Goal: Task Accomplishment & Management: Use online tool/utility

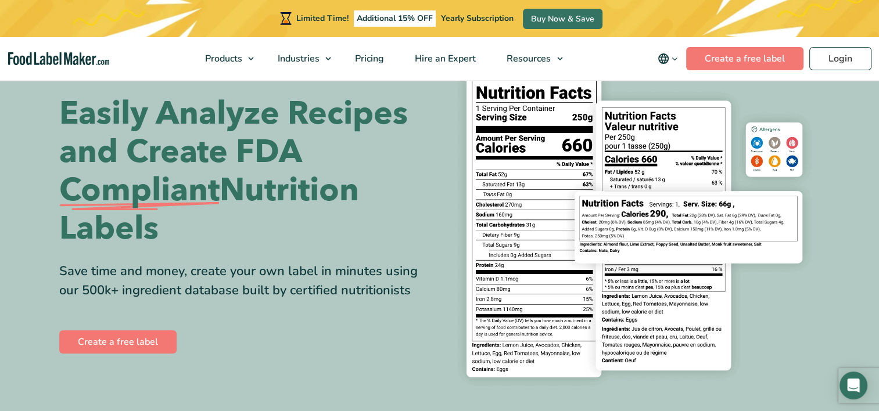
scroll to position [44, 0]
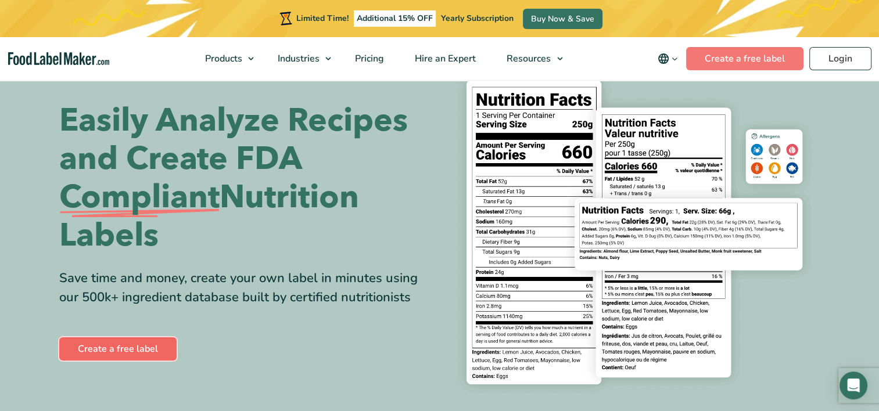
click at [137, 345] on link "Create a free label" at bounding box center [117, 349] width 117 height 23
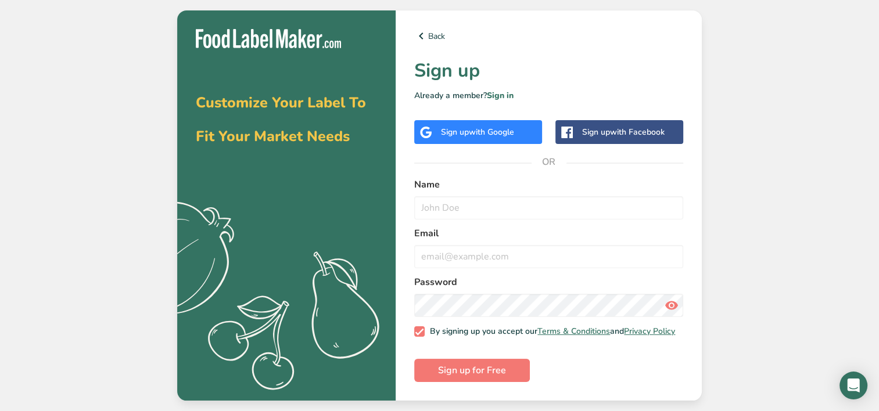
click at [491, 135] on div "Sign up with Google" at bounding box center [477, 132] width 73 height 12
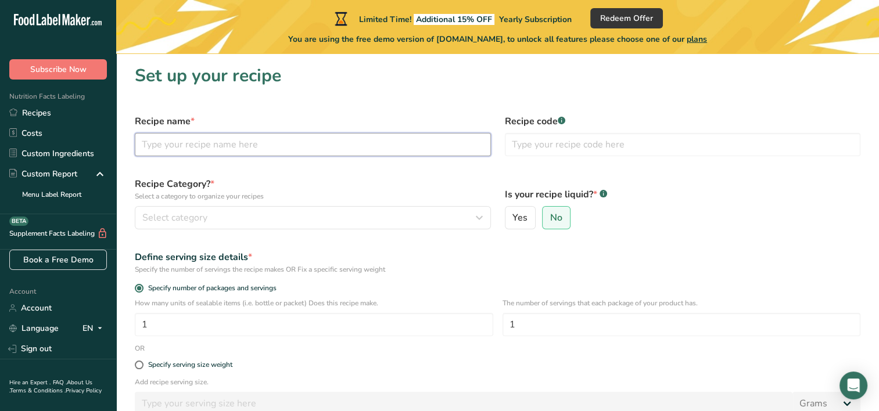
click at [217, 151] on input "text" at bounding box center [313, 144] width 356 height 23
type input "Chewy Chocolate Chip Cookies"
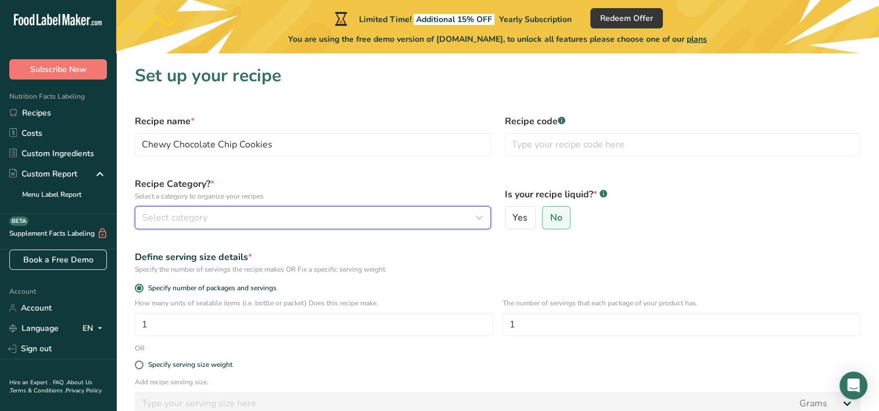
click at [218, 216] on div "Select category" at bounding box center [309, 218] width 334 height 14
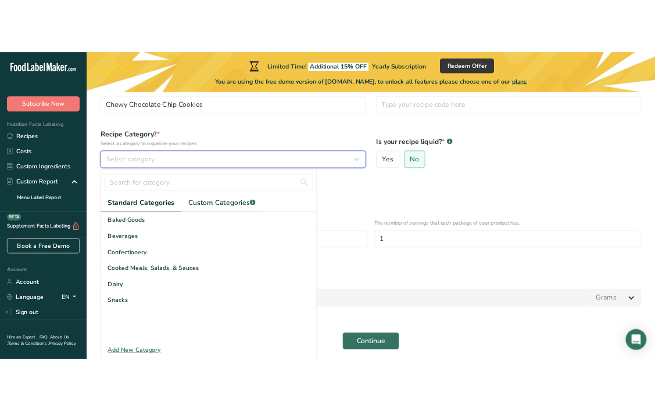
scroll to position [77, 0]
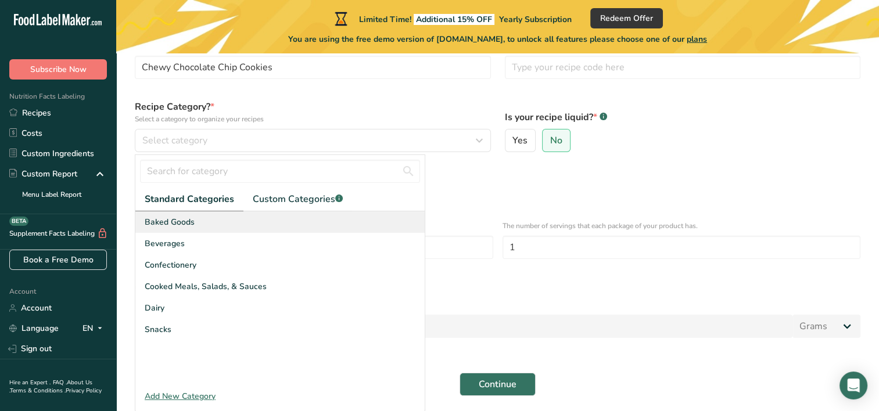
click at [156, 228] on div "Baked Goods" at bounding box center [279, 223] width 289 height 22
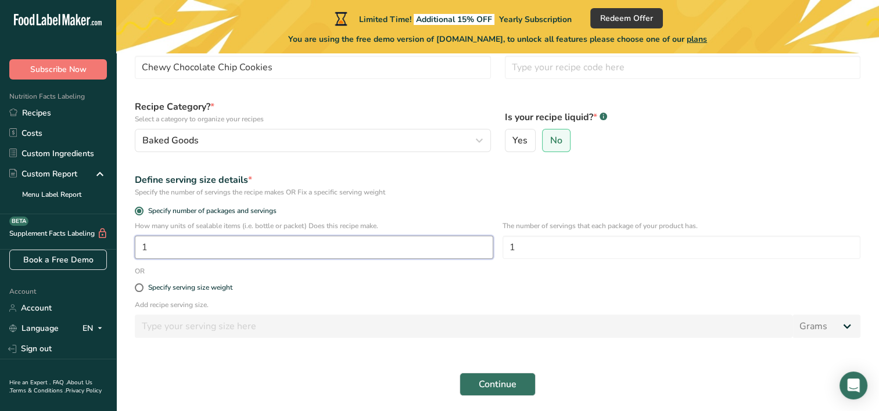
drag, startPoint x: 179, startPoint y: 245, endPoint x: 124, endPoint y: 252, distance: 55.1
click at [124, 252] on section "Set up your recipe Recipe name * Chewy Chocolate Chip Cookies Recipe code .a-a{…" at bounding box center [497, 195] width 763 height 439
type input "14"
click at [474, 384] on button "Continue" at bounding box center [498, 384] width 76 height 23
click at [488, 379] on span "Continue" at bounding box center [498, 385] width 38 height 14
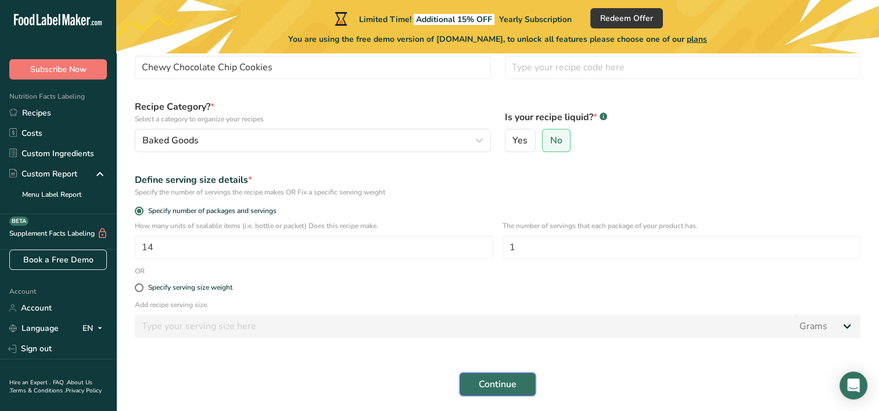
click at [495, 381] on span "Continue" at bounding box center [498, 385] width 38 height 14
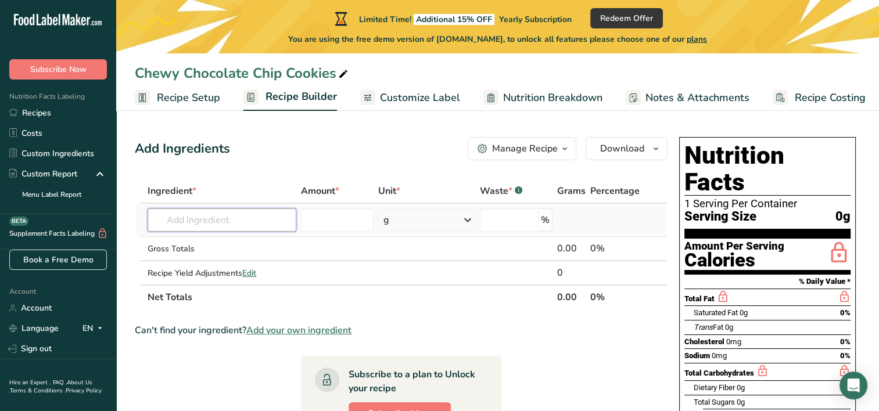
click at [235, 218] on input "text" at bounding box center [222, 220] width 149 height 23
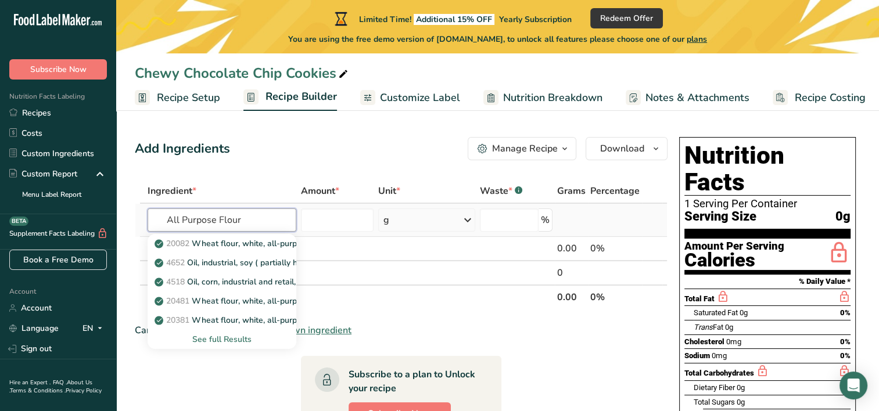
click at [258, 223] on input "All Purpose Flour" at bounding box center [222, 220] width 149 height 23
type input "All Purpose Flour"
click at [230, 334] on div "See full Results" at bounding box center [222, 340] width 130 height 12
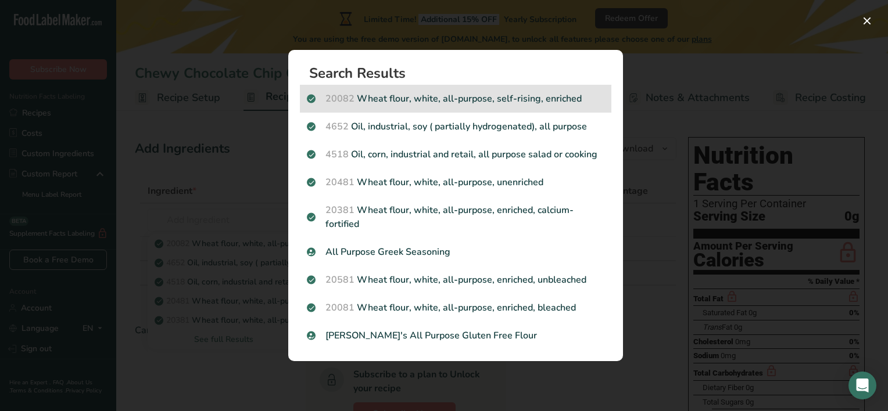
click at [421, 98] on p "20082 Wheat flour, white, all-purpose, self-rising, enriched" at bounding box center [456, 99] width 298 height 14
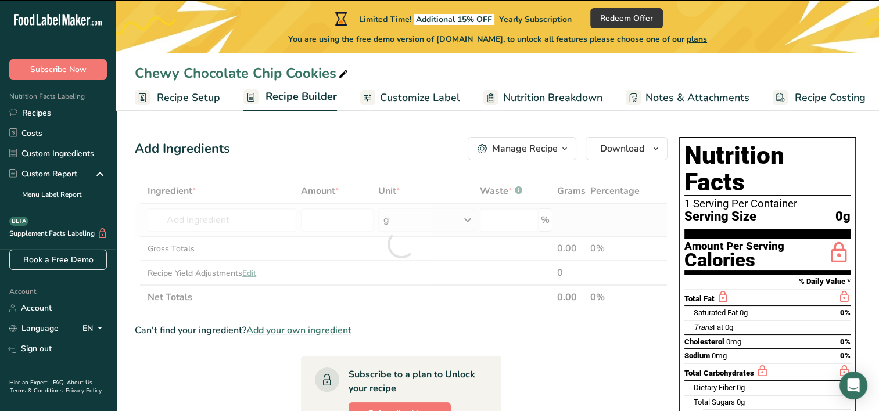
type input "0"
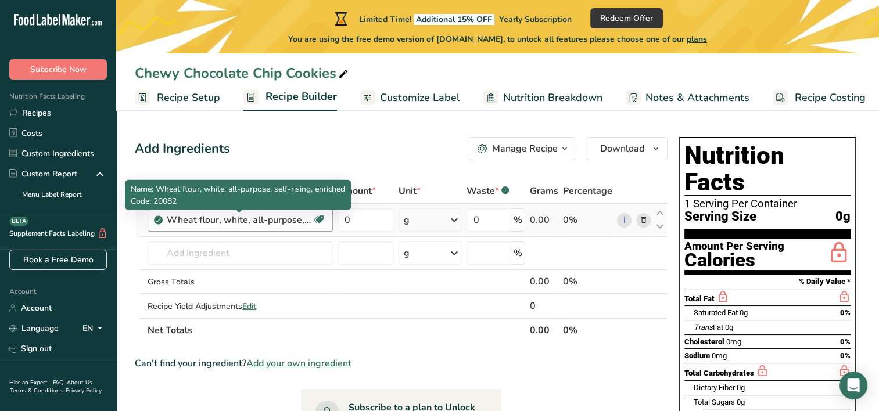
click at [219, 222] on div "Wheat flour, white, all-purpose, self-rising, enriched" at bounding box center [239, 220] width 145 height 14
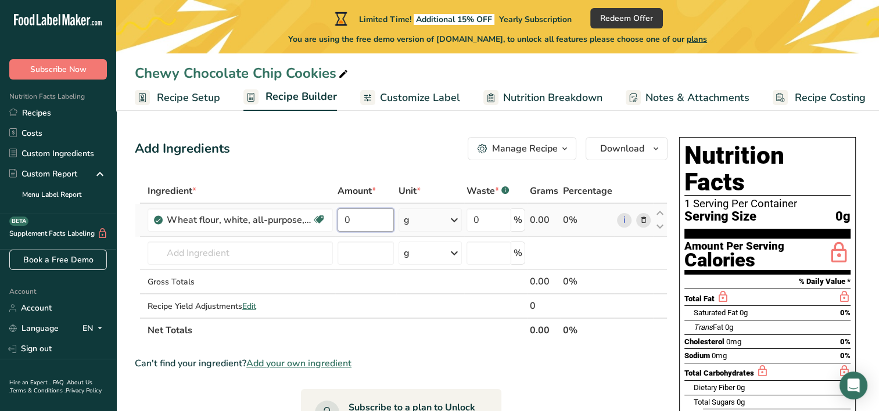
click at [361, 215] on input "0" at bounding box center [366, 220] width 56 height 23
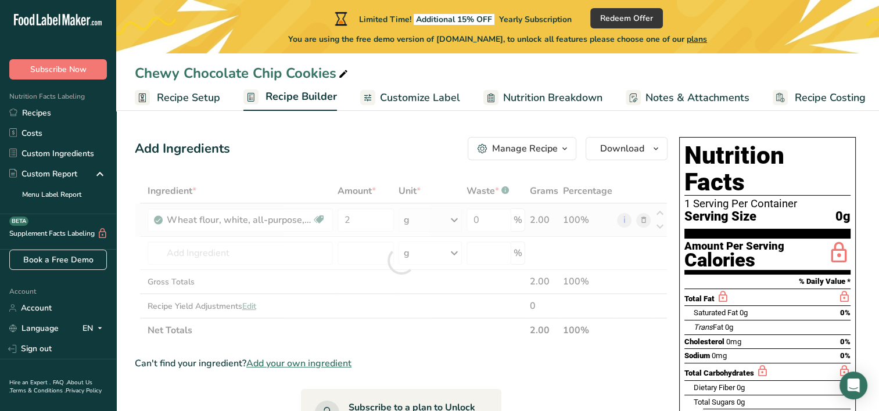
click at [460, 220] on div "Ingredient * Amount * Unit * Waste * .a-a{fill:#347362;}.b-a{fill:#fff;} Grams …" at bounding box center [401, 261] width 533 height 164
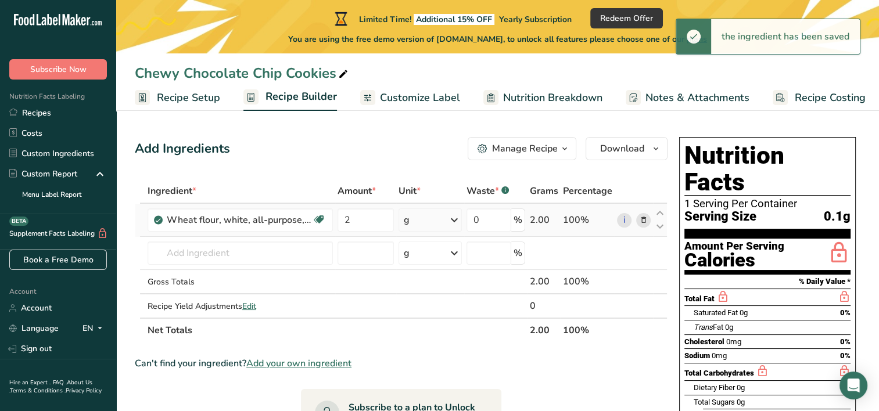
click at [460, 220] on icon at bounding box center [454, 220] width 14 height 21
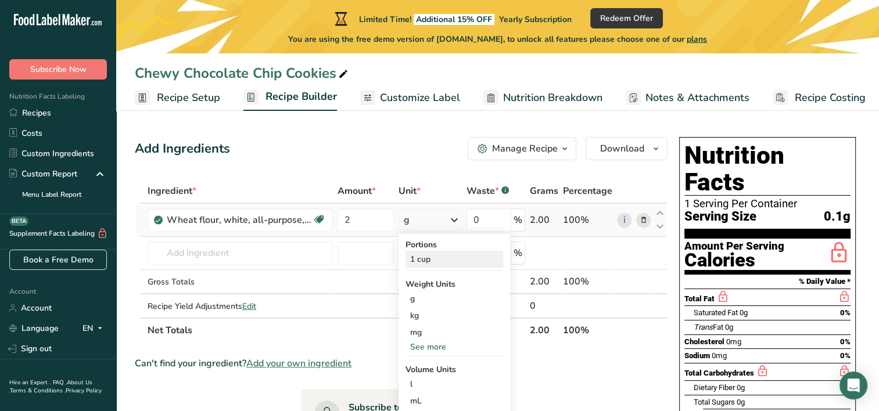
click at [422, 257] on div "1 cup" at bounding box center [455, 259] width 98 height 17
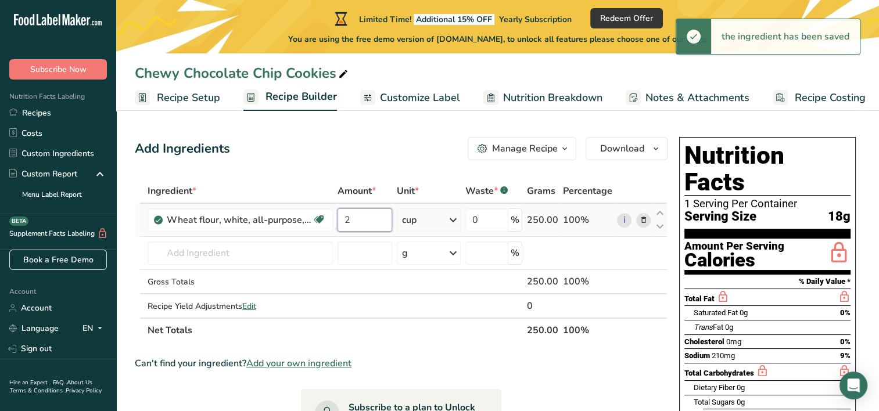
click at [363, 217] on input "2" at bounding box center [365, 220] width 55 height 23
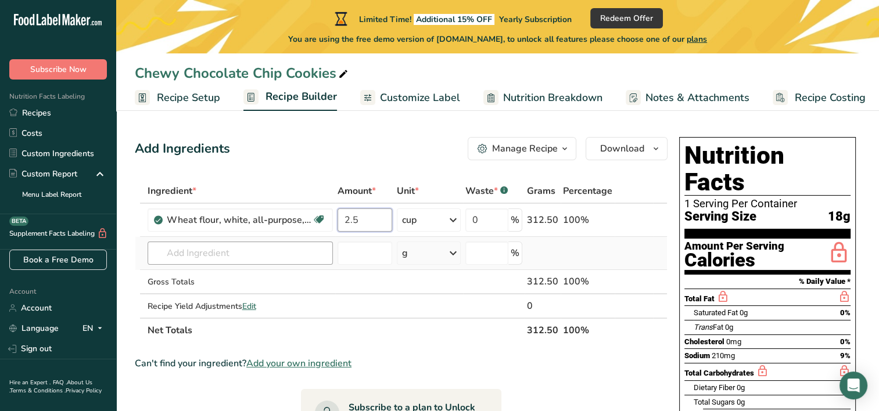
type input "2.5"
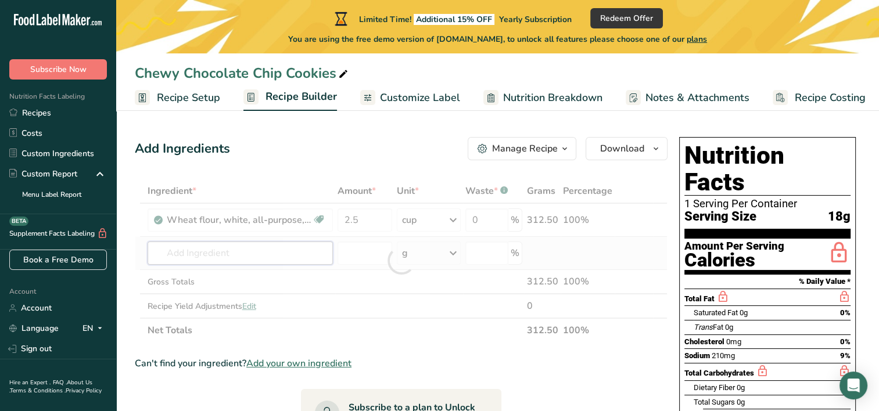
click at [267, 260] on div "Ingredient * Amount * Unit * Waste * .a-a{fill:#347362;}.b-a{fill:#fff;} Grams …" at bounding box center [401, 261] width 533 height 164
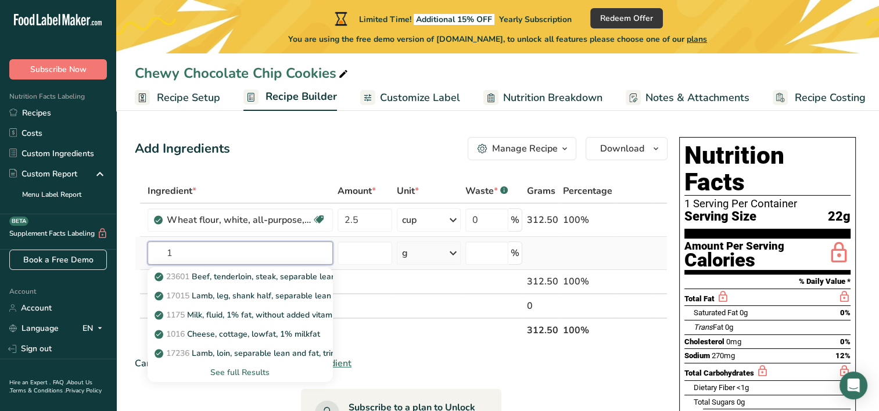
type input "1"
type input "c"
type input "Cornstarch"
click at [244, 274] on div "20027 [GEOGRAPHIC_DATA]" at bounding box center [231, 277] width 148 height 12
type input "Cornstarch"
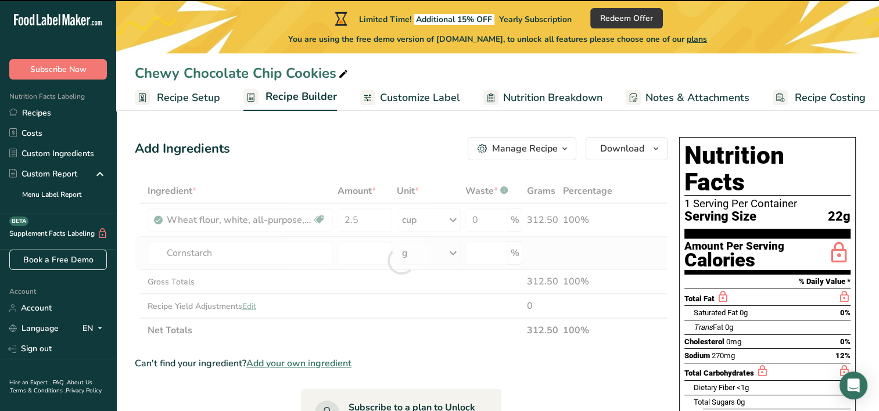
type input "0"
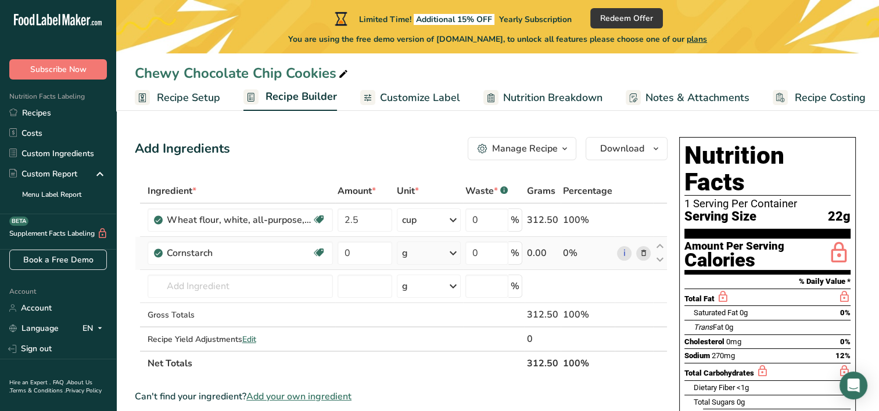
click at [457, 255] on icon at bounding box center [453, 253] width 14 height 21
click at [434, 379] on div "See more" at bounding box center [453, 380] width 98 height 12
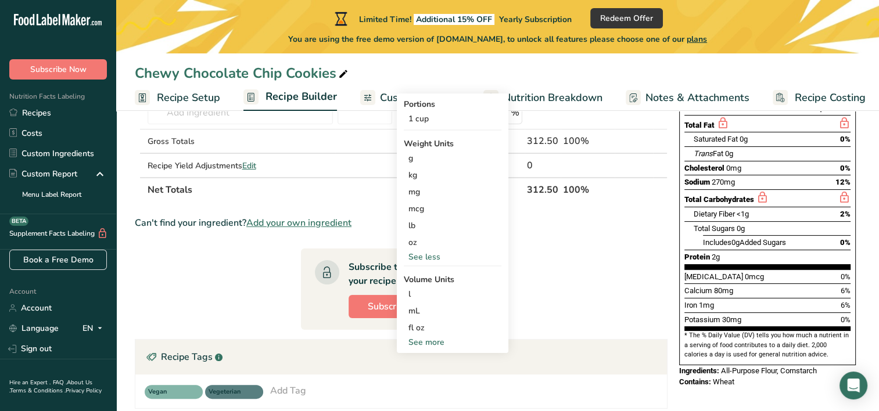
scroll to position [171, 0]
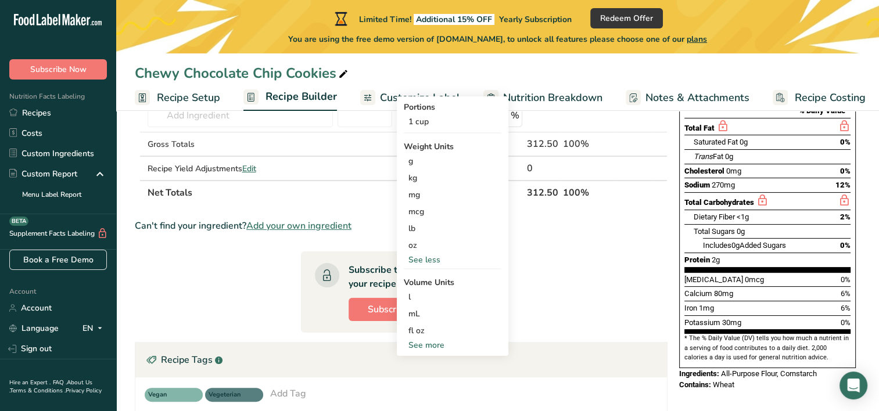
click at [426, 348] on div "See more" at bounding box center [453, 345] width 98 height 12
click at [416, 366] on div "tsp" at bounding box center [453, 365] width 88 height 12
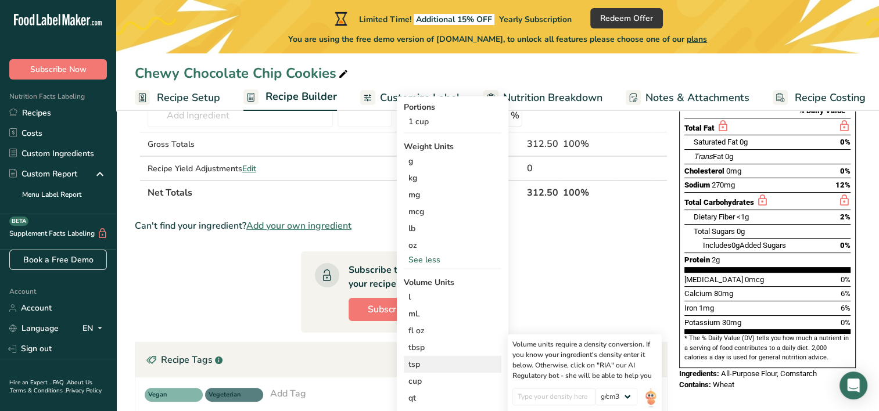
click at [425, 366] on div "tsp" at bounding box center [453, 365] width 88 height 12
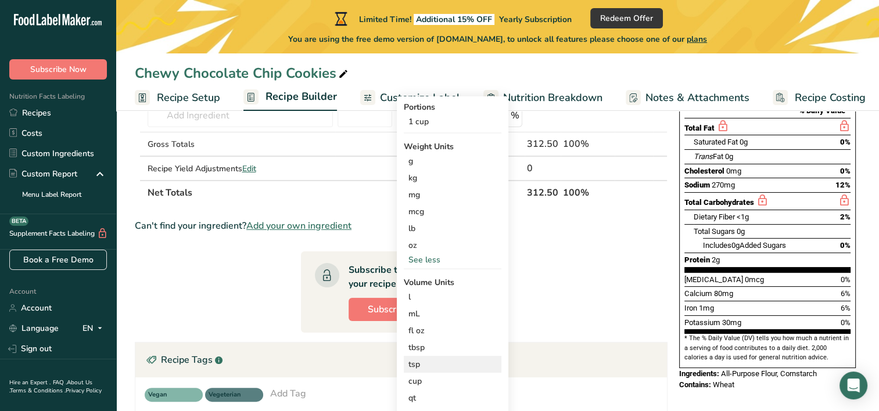
click at [418, 365] on div "tsp" at bounding box center [453, 365] width 88 height 12
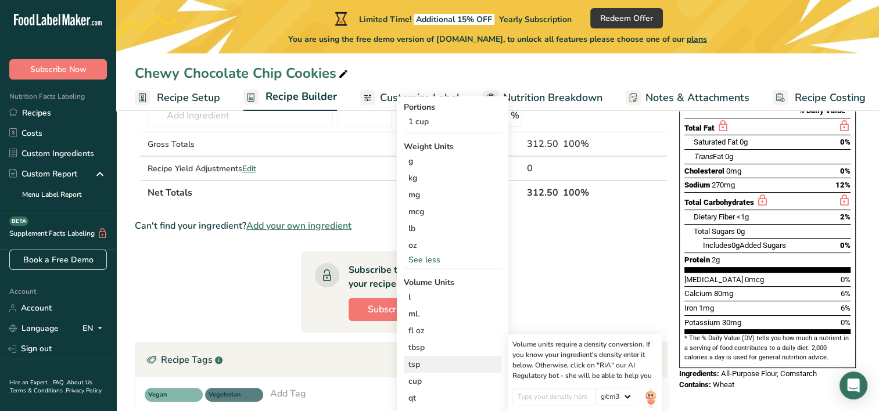
click at [418, 365] on div "tsp" at bounding box center [453, 365] width 88 height 12
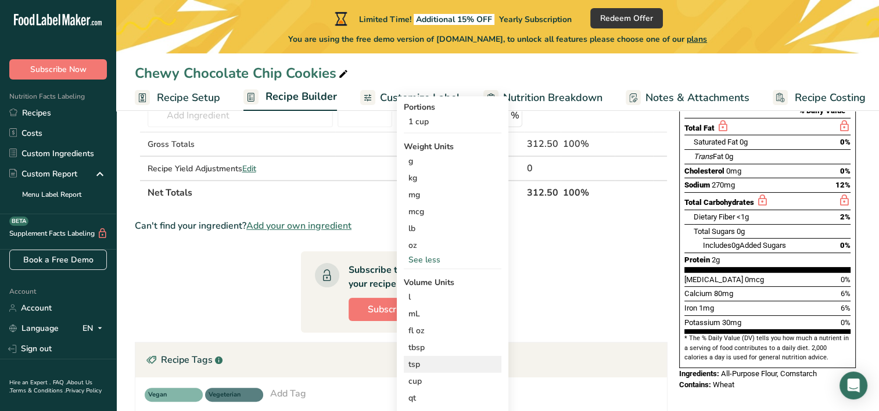
click at [415, 364] on div "tsp" at bounding box center [453, 365] width 88 height 12
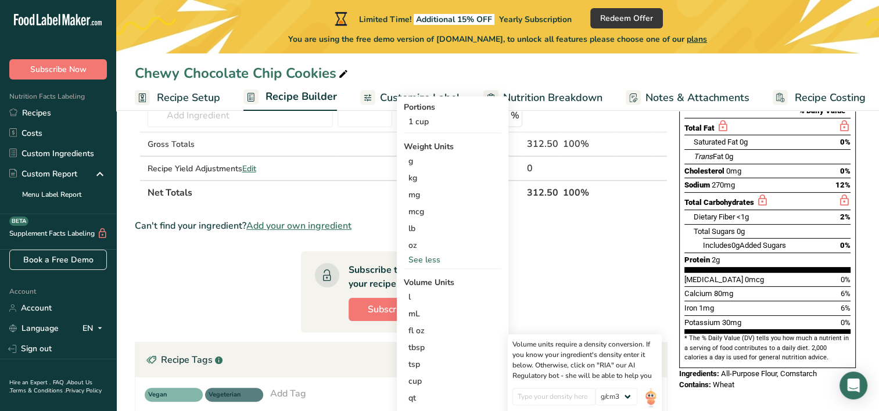
click at [344, 351] on div "Recipe Tags .a-a{fill:#347362;}.b-a{fill:#fff;}" at bounding box center [401, 360] width 532 height 35
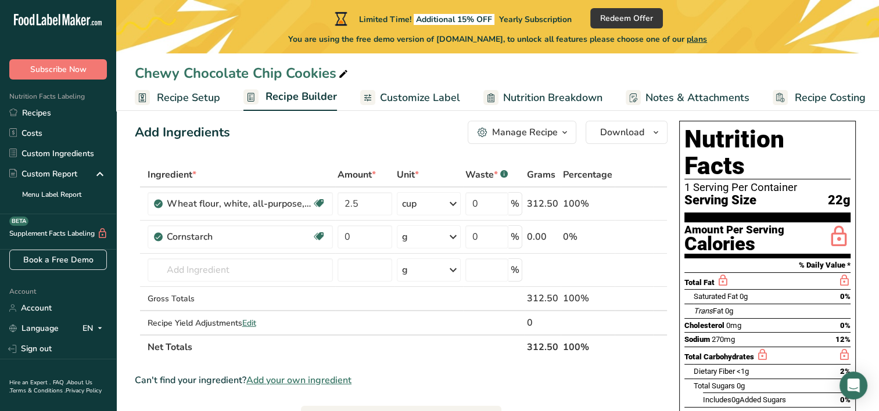
scroll to position [17, 0]
click at [456, 237] on icon at bounding box center [453, 236] width 14 height 21
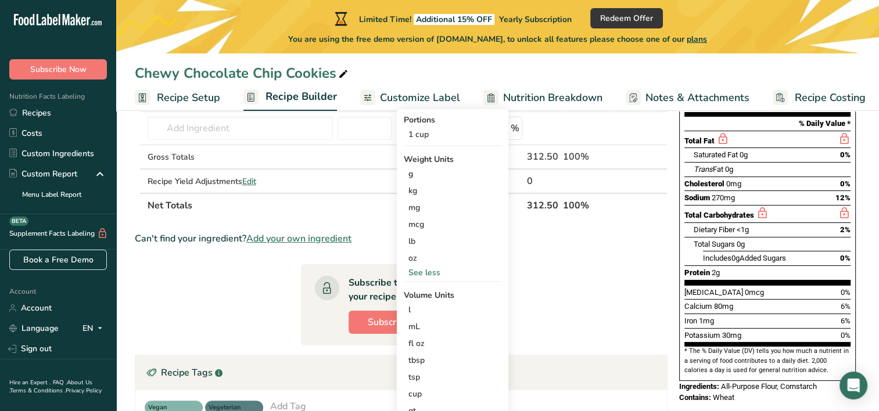
scroll to position [162, 0]
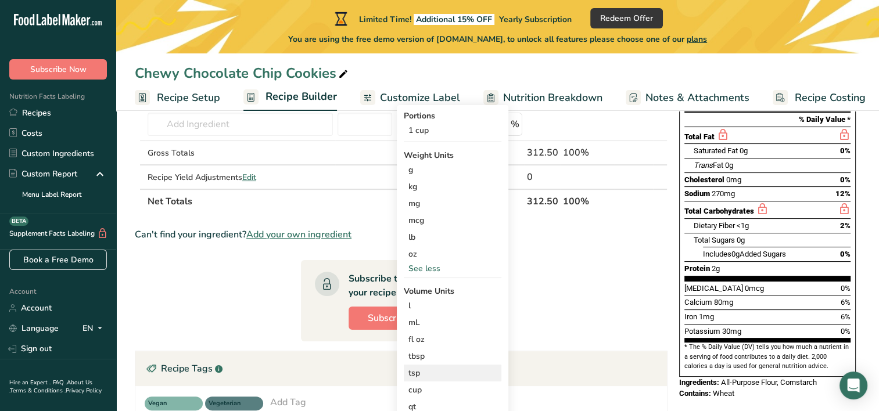
click at [414, 372] on div "tsp" at bounding box center [453, 373] width 88 height 12
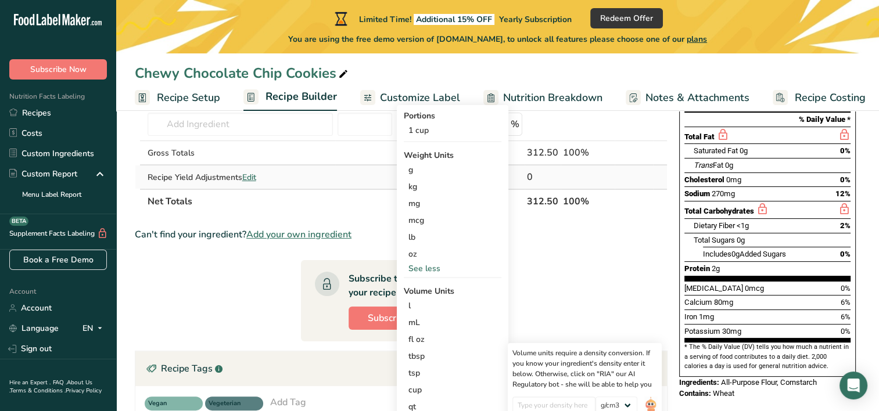
click at [386, 174] on td at bounding box center [364, 177] width 59 height 23
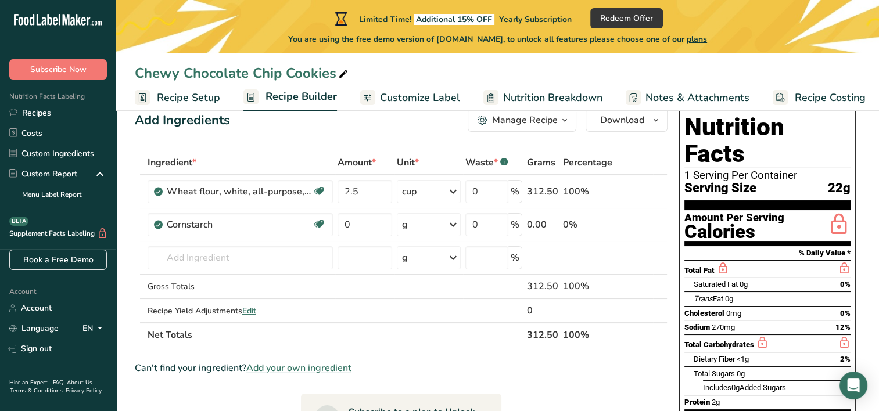
scroll to position [28, 0]
click at [351, 223] on input "0" at bounding box center [365, 225] width 55 height 23
type input "1"
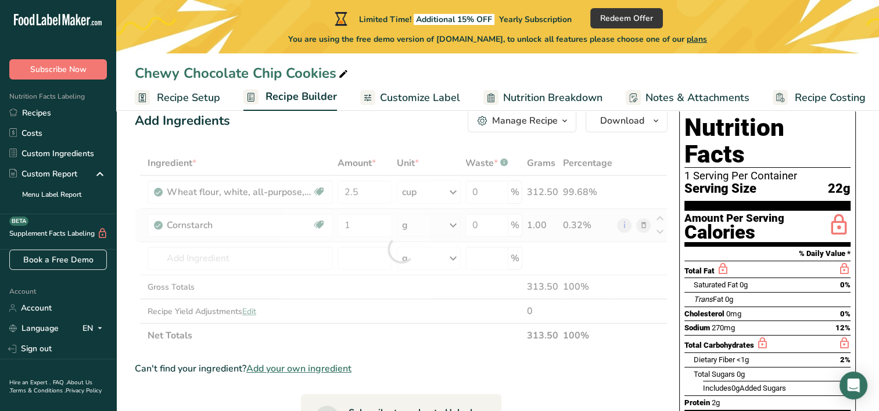
click at [431, 223] on div "Ingredient * Amount * Unit * Waste * .a-a{fill:#347362;}.b-a{fill:#fff;} Grams …" at bounding box center [401, 249] width 533 height 197
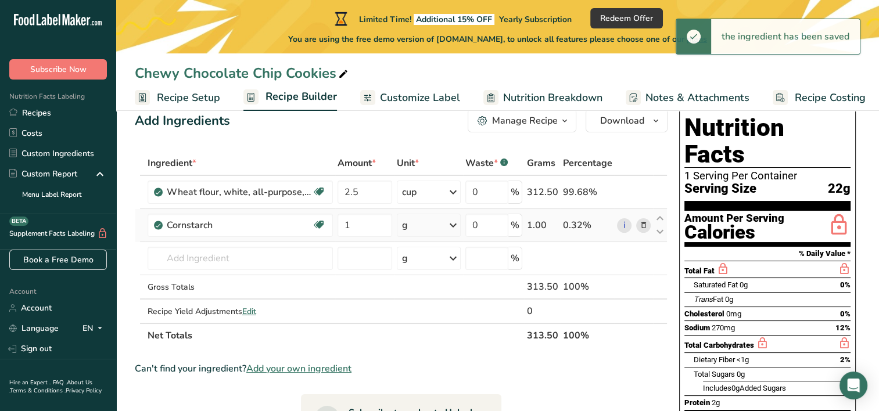
click at [450, 229] on icon at bounding box center [453, 225] width 14 height 21
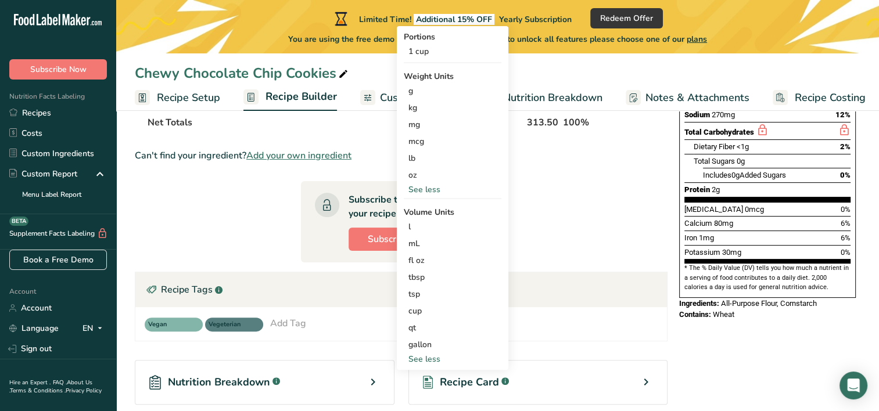
scroll to position [243, 0]
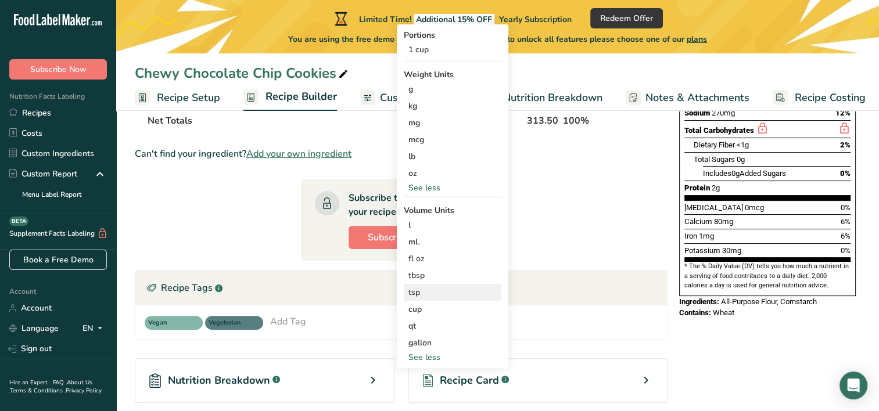
click at [416, 291] on div "tsp" at bounding box center [453, 292] width 88 height 12
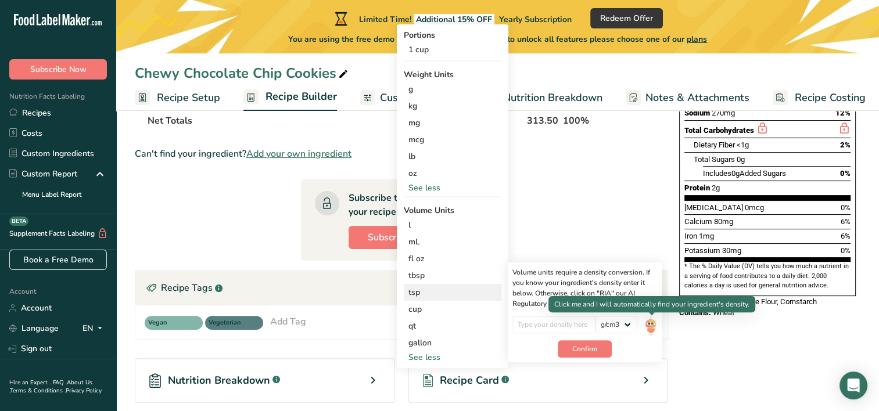
click at [655, 323] on img at bounding box center [650, 326] width 13 height 20
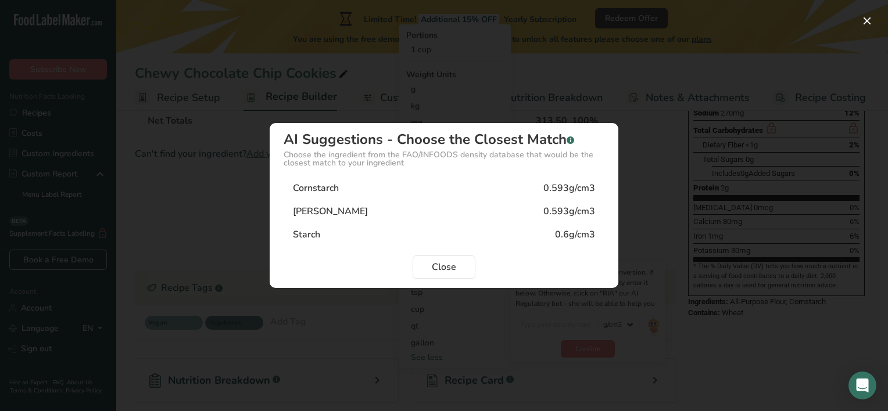
click at [368, 191] on div "Cornstarch 0.593g/cm3" at bounding box center [444, 188] width 321 height 23
type input "0.593"
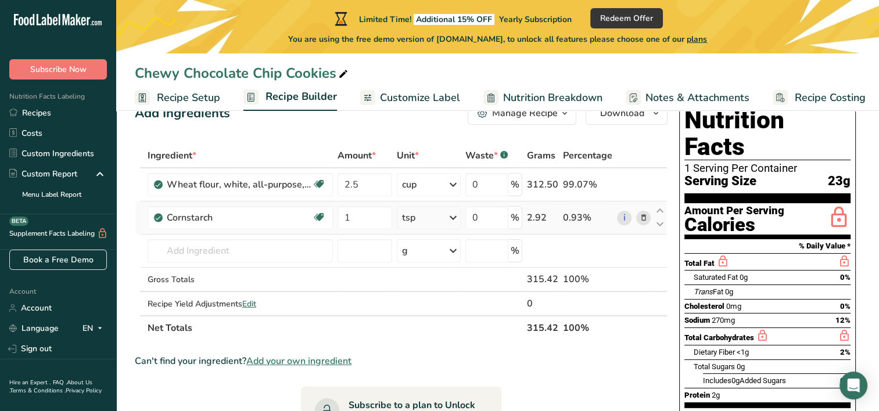
scroll to position [37, 0]
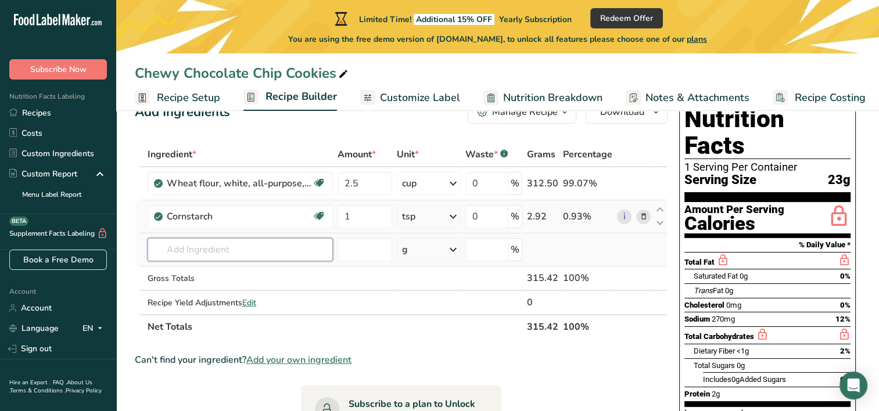
click at [310, 242] on input "text" at bounding box center [240, 249] width 185 height 23
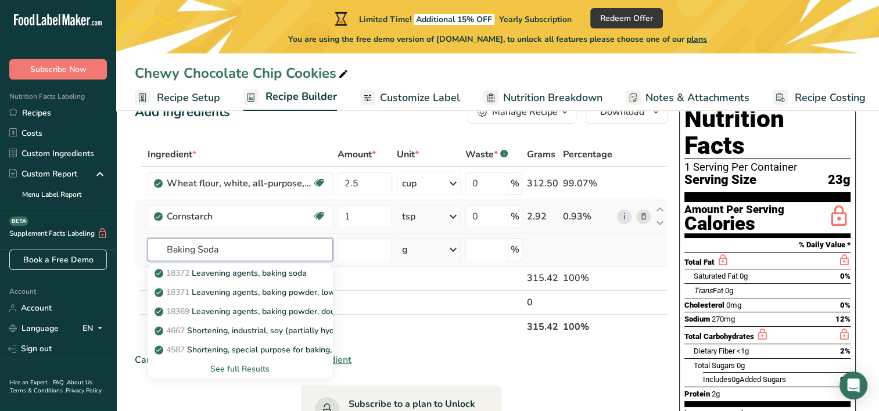
type input "Baking Soda"
click at [238, 365] on div "See full Results" at bounding box center [240, 369] width 167 height 12
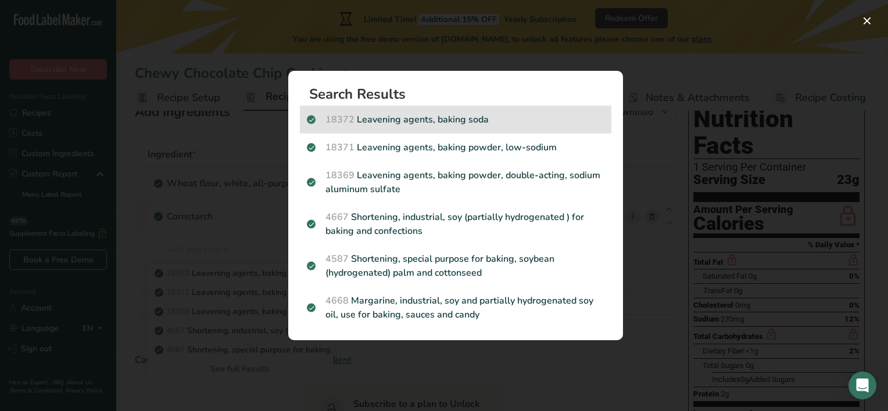
click at [325, 124] on p "18372 Leavening agents, baking soda" at bounding box center [456, 120] width 298 height 14
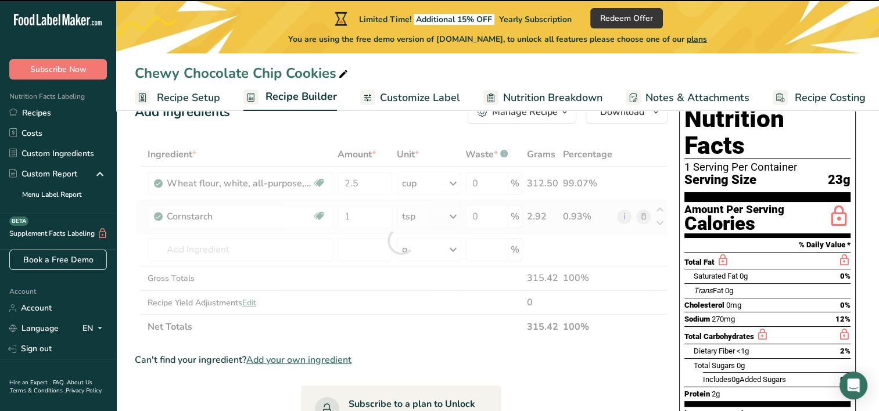
type input "0"
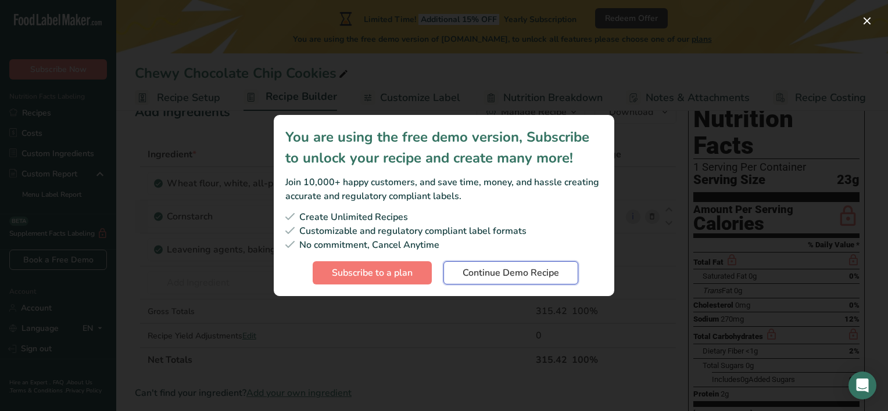
click at [503, 275] on span "Continue Demo Recipe" at bounding box center [511, 273] width 96 height 14
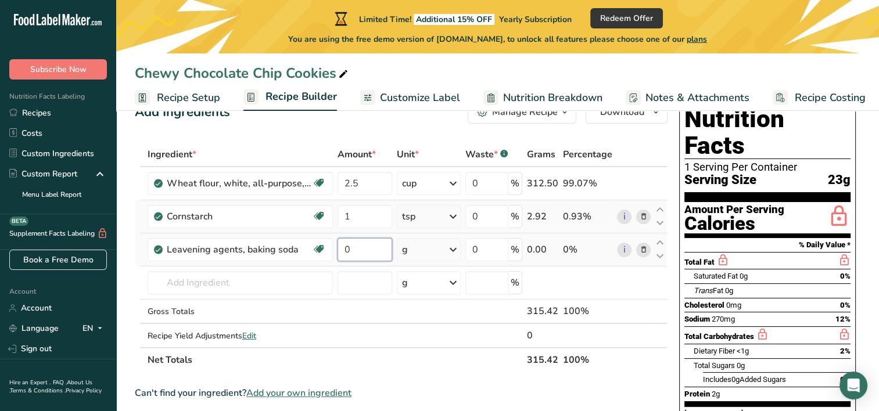
click at [376, 254] on input "0" at bounding box center [365, 249] width 55 height 23
type input "1"
click at [420, 253] on div "Ingredient * Amount * Unit * Waste * .a-a{fill:#347362;}.b-a{fill:#fff;} Grams …" at bounding box center [401, 257] width 533 height 230
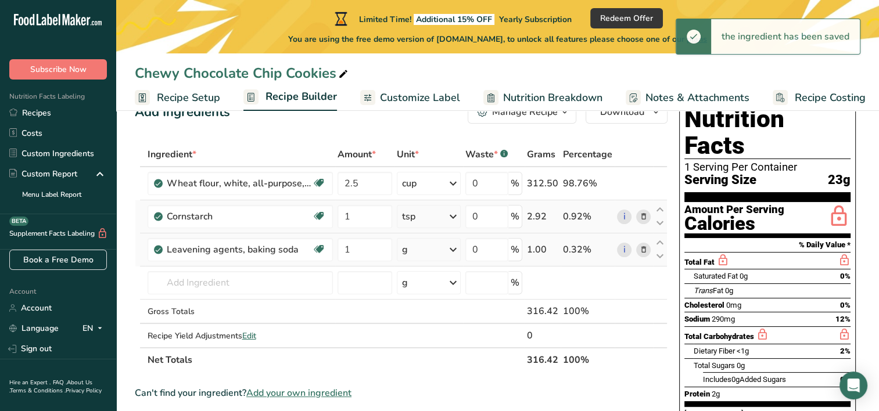
click at [420, 253] on div "g" at bounding box center [429, 249] width 64 height 23
click at [420, 292] on div "1 tsp" at bounding box center [453, 289] width 98 height 17
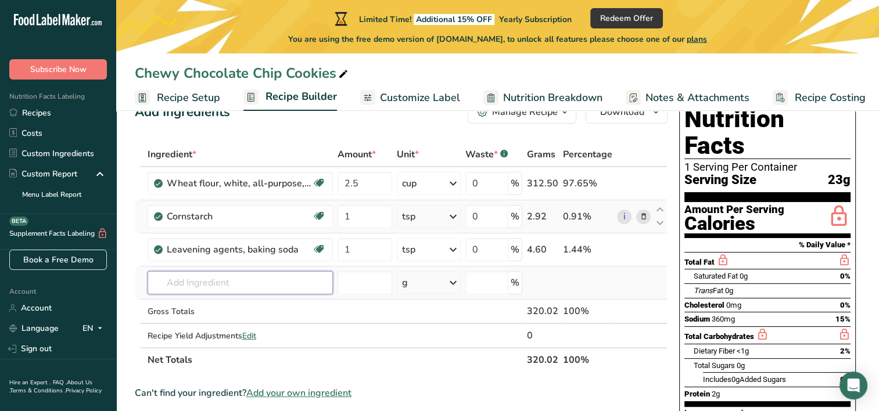
click at [288, 286] on input "text" at bounding box center [240, 282] width 185 height 23
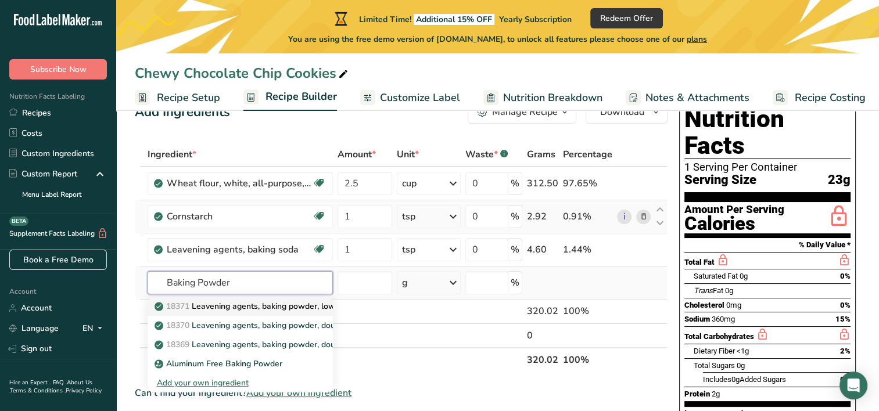
type input "Baking Powder"
click at [251, 301] on p "18371 Leavening agents, baking powder, low-sodium" at bounding box center [261, 306] width 209 height 12
type input "Leavening agents, baking powder, low-sodium"
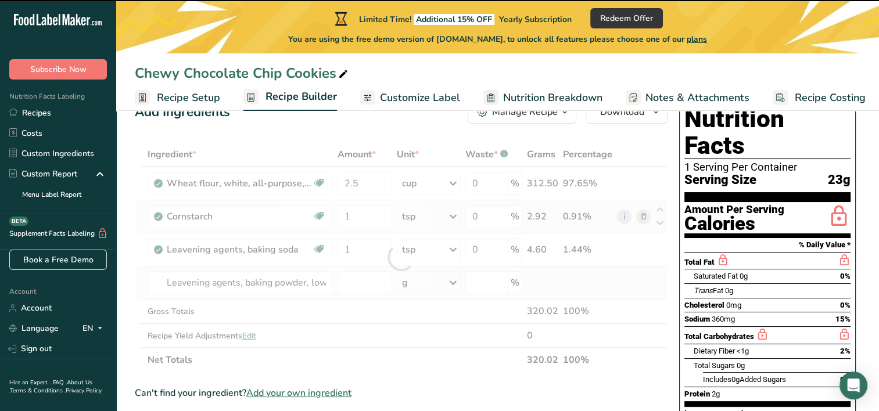
type input "0"
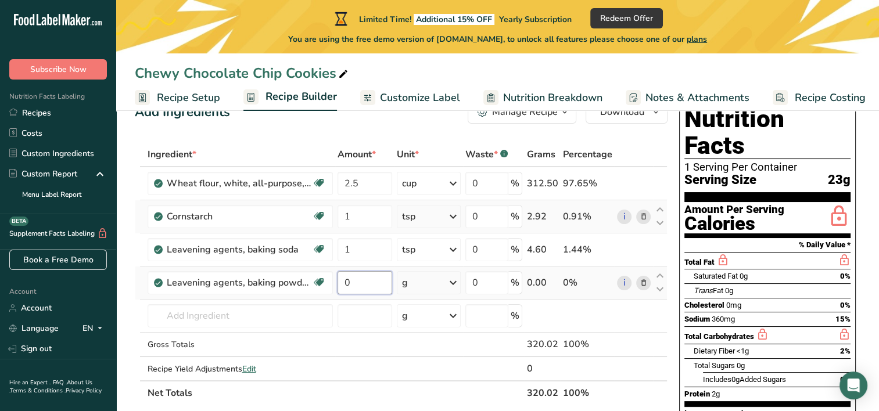
click at [353, 280] on input "0" at bounding box center [365, 282] width 55 height 23
type input "1"
type input "2"
type input "0.25"
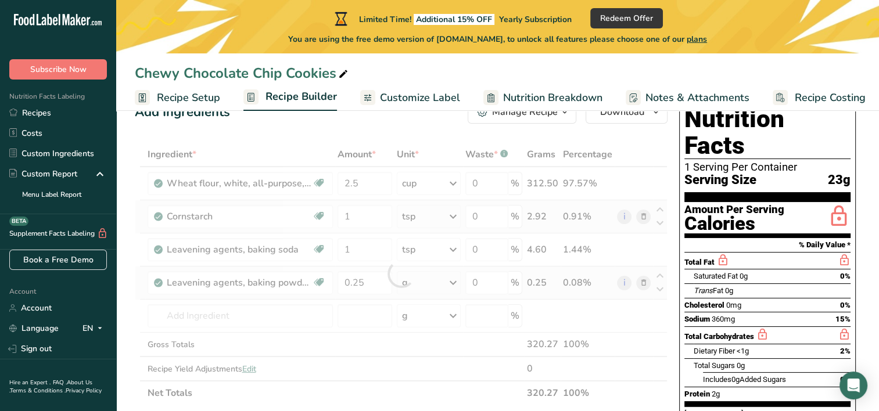
click at [428, 282] on div "Ingredient * Amount * Unit * Waste * .a-a{fill:#347362;}.b-a{fill:#fff;} Grams …" at bounding box center [401, 273] width 533 height 263
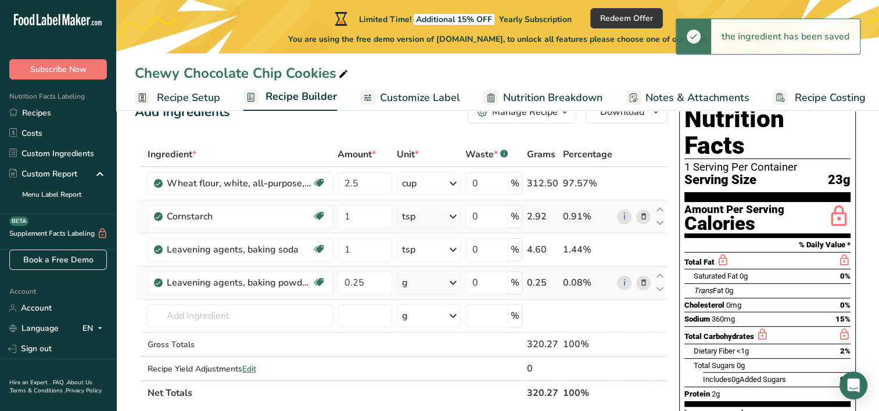
click at [428, 282] on div "g" at bounding box center [429, 282] width 64 height 23
click at [423, 318] on div "1 tsp" at bounding box center [453, 322] width 98 height 17
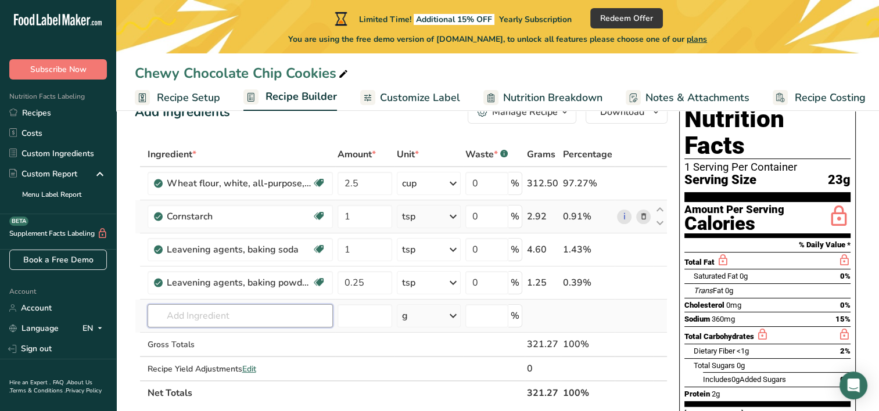
click at [243, 315] on input "text" at bounding box center [240, 316] width 185 height 23
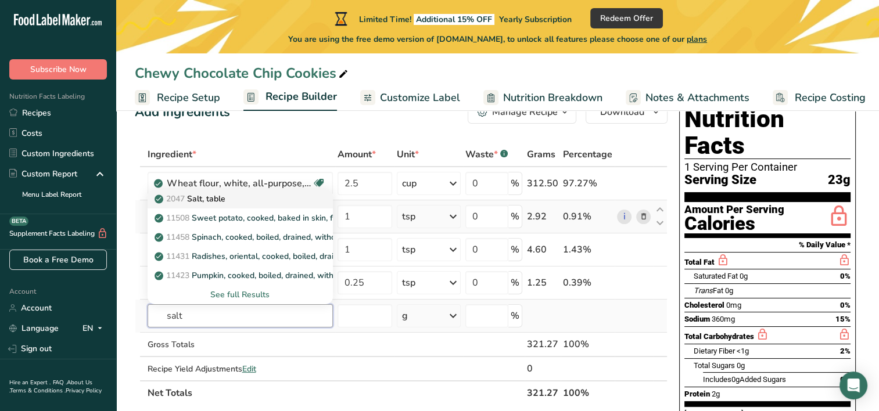
type input "salt"
click at [241, 194] on div "2047 Salt, table" at bounding box center [231, 199] width 148 height 12
type input "Salt, table"
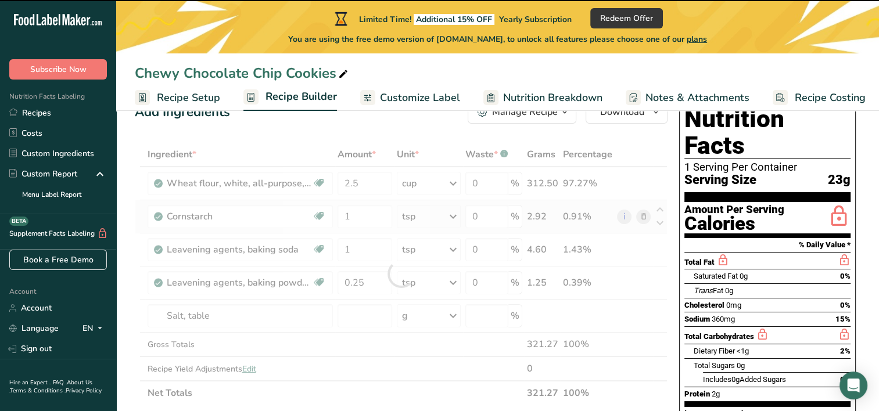
type input "0"
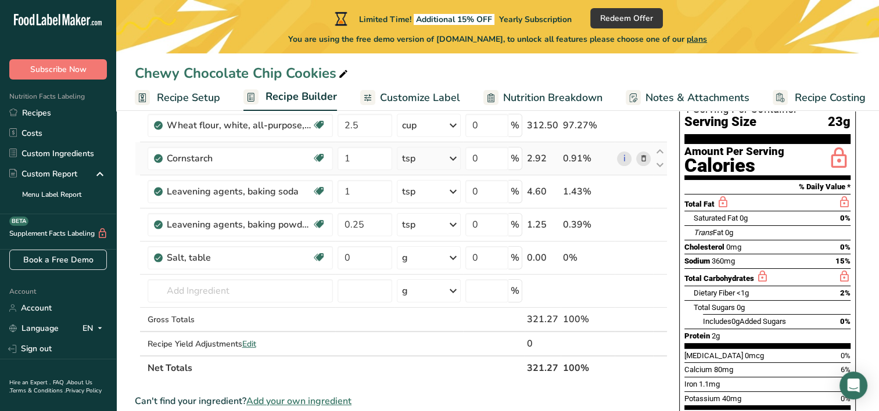
scroll to position [108, 0]
